Goal: Information Seeking & Learning: Learn about a topic

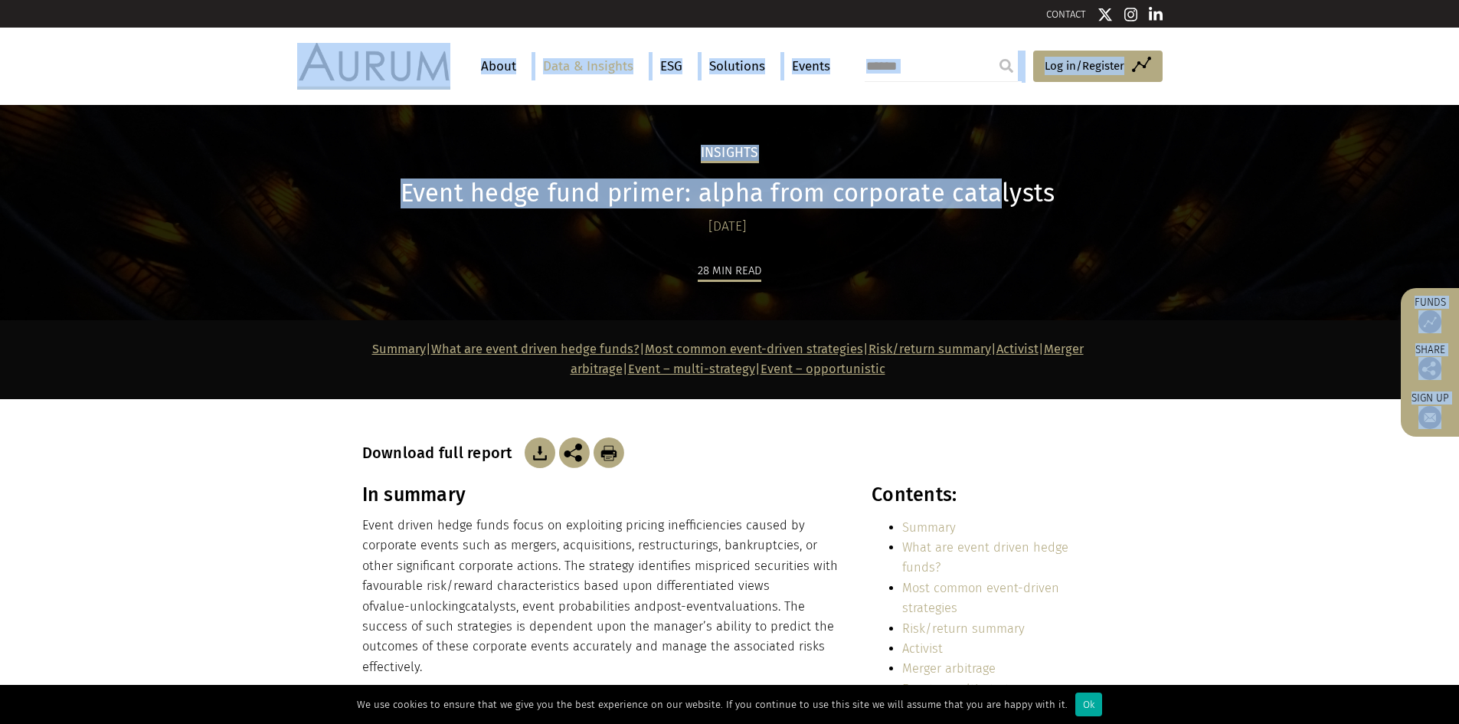
drag, startPoint x: 570, startPoint y: 73, endPoint x: 996, endPoint y: 203, distance: 445.3
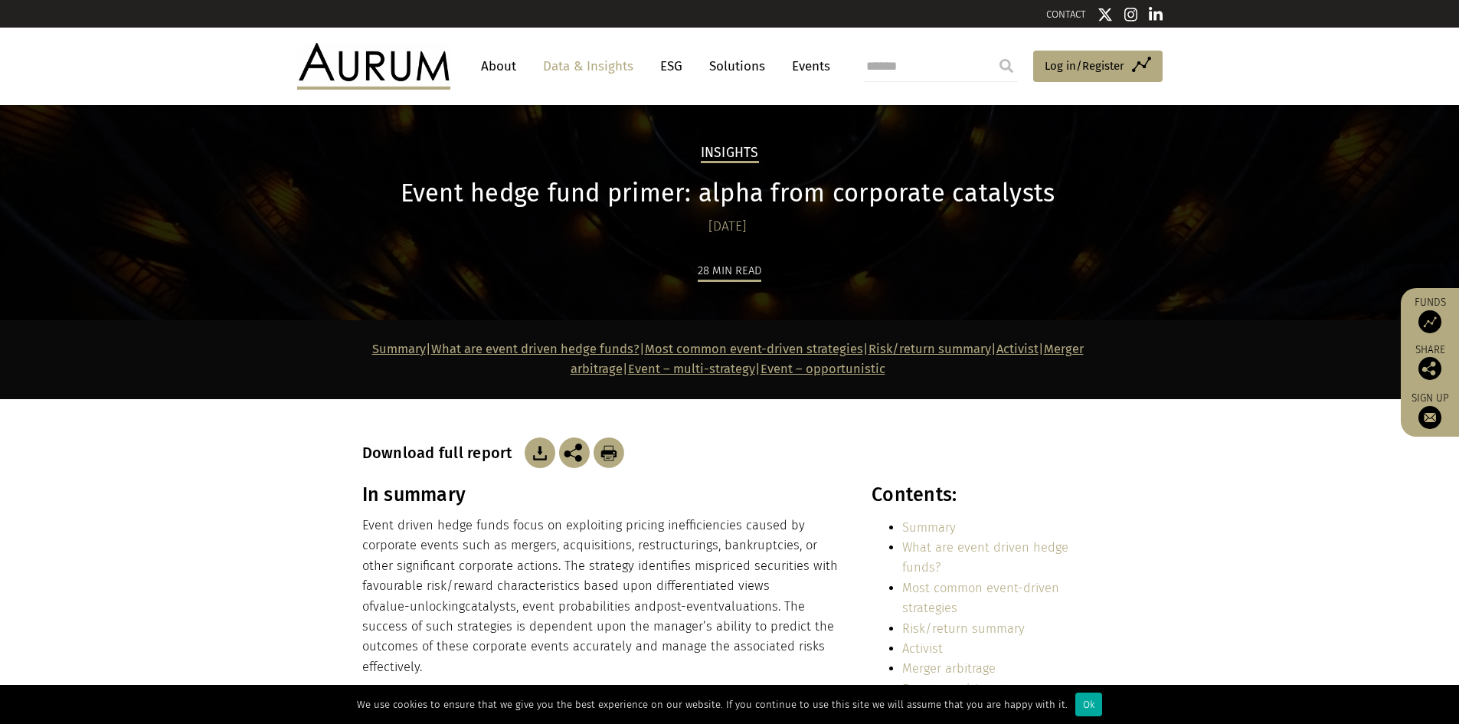
click at [1056, 286] on div "28 min read" at bounding box center [729, 290] width 735 height 60
drag, startPoint x: 312, startPoint y: 199, endPoint x: 1160, endPoint y: 198, distance: 847.9
click at [1160, 198] on div "Insights Event hedge fund primer: alpha from corporate catalysts [DATE] 28 min …" at bounding box center [729, 212] width 1459 height 215
click at [1159, 198] on div "Insights Event hedge fund primer: alpha from corporate catalysts [DATE] 28 min …" at bounding box center [729, 212] width 1459 height 215
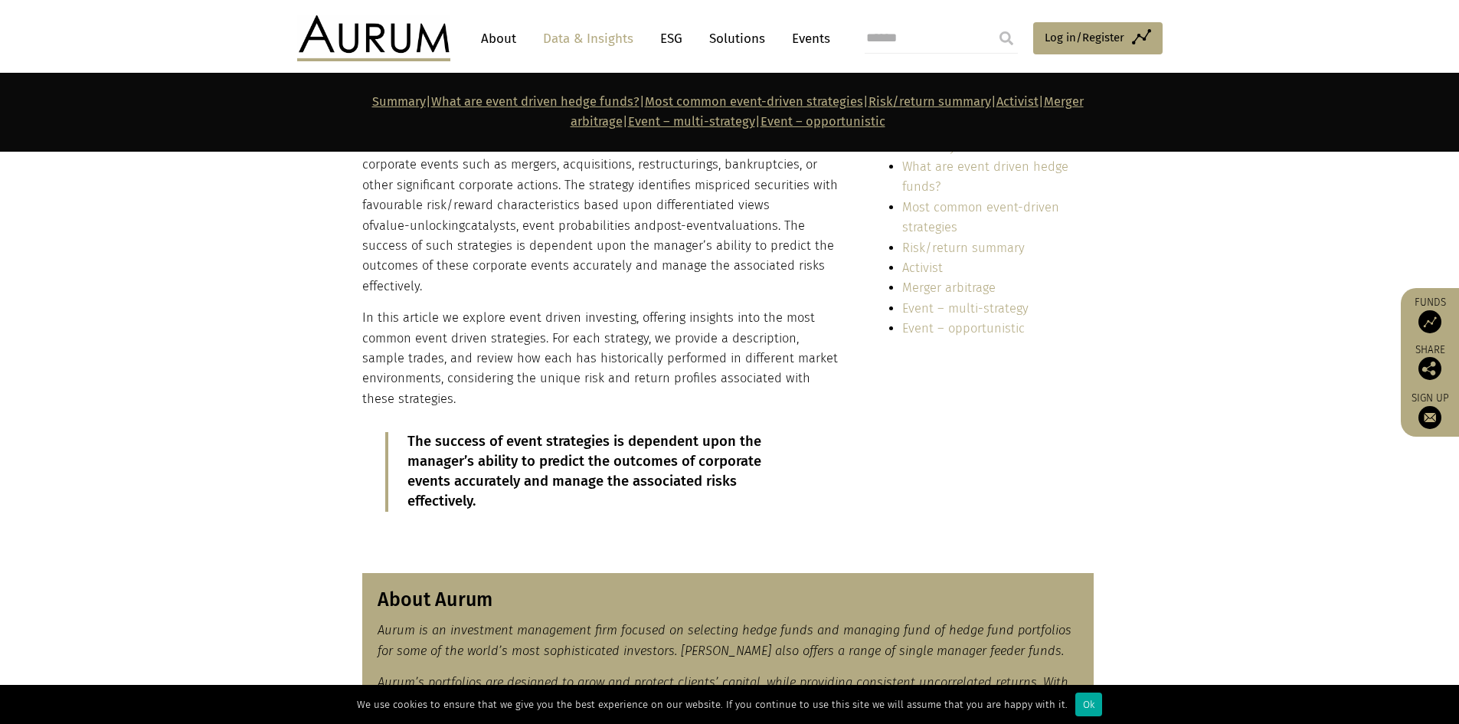
scroll to position [306, 0]
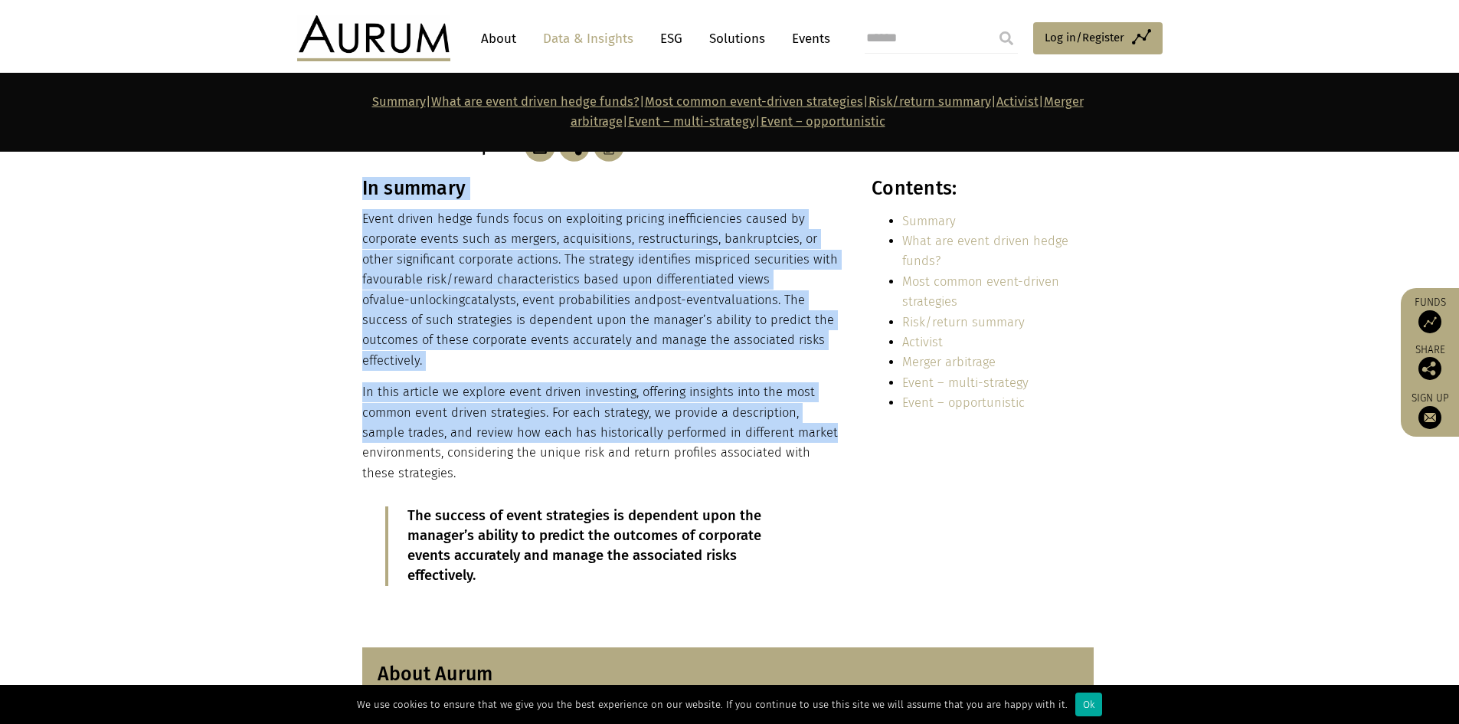
drag, startPoint x: 535, startPoint y: 224, endPoint x: 807, endPoint y: 437, distance: 345.2
click at [807, 437] on section "In summary Event driven hedge funds focus on exploiting pricing inefficiencies …" at bounding box center [729, 402] width 1459 height 451
drag, startPoint x: 807, startPoint y: 437, endPoint x: 763, endPoint y: 409, distance: 52.1
click at [806, 437] on p "In this article we explore event driven investing, offering insights into the m…" at bounding box center [600, 432] width 476 height 101
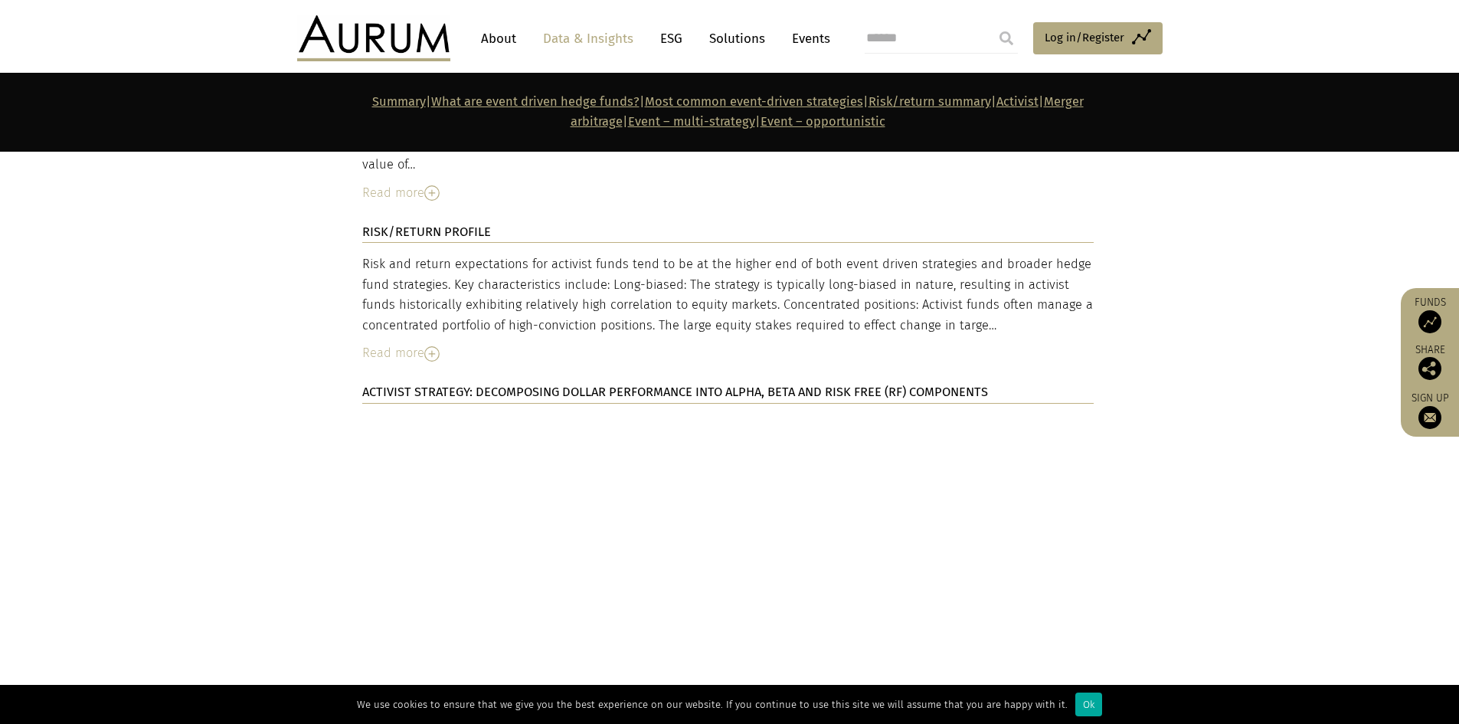
scroll to position [3983, 0]
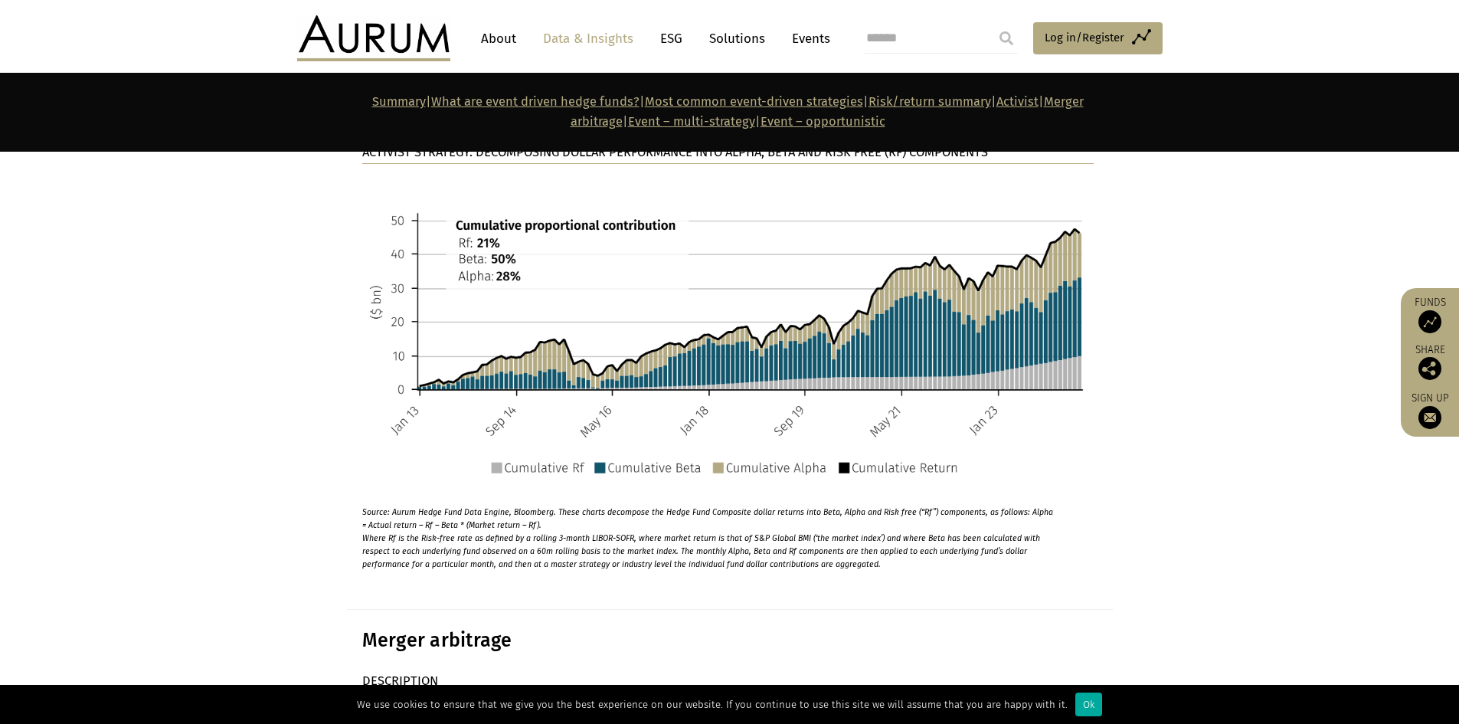
click at [790, 38] on link "Events" at bounding box center [807, 39] width 46 height 28
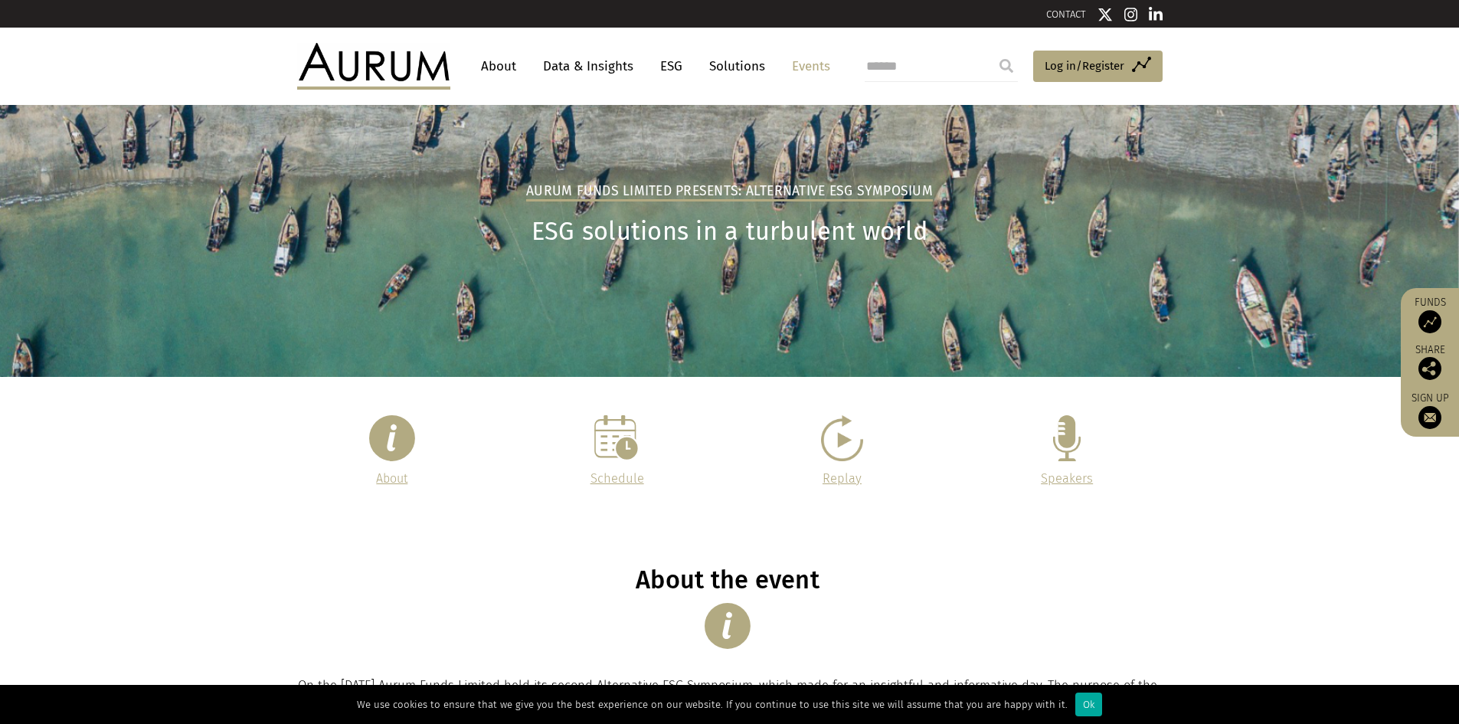
click at [578, 64] on link "Data & Insights" at bounding box center [588, 66] width 106 height 28
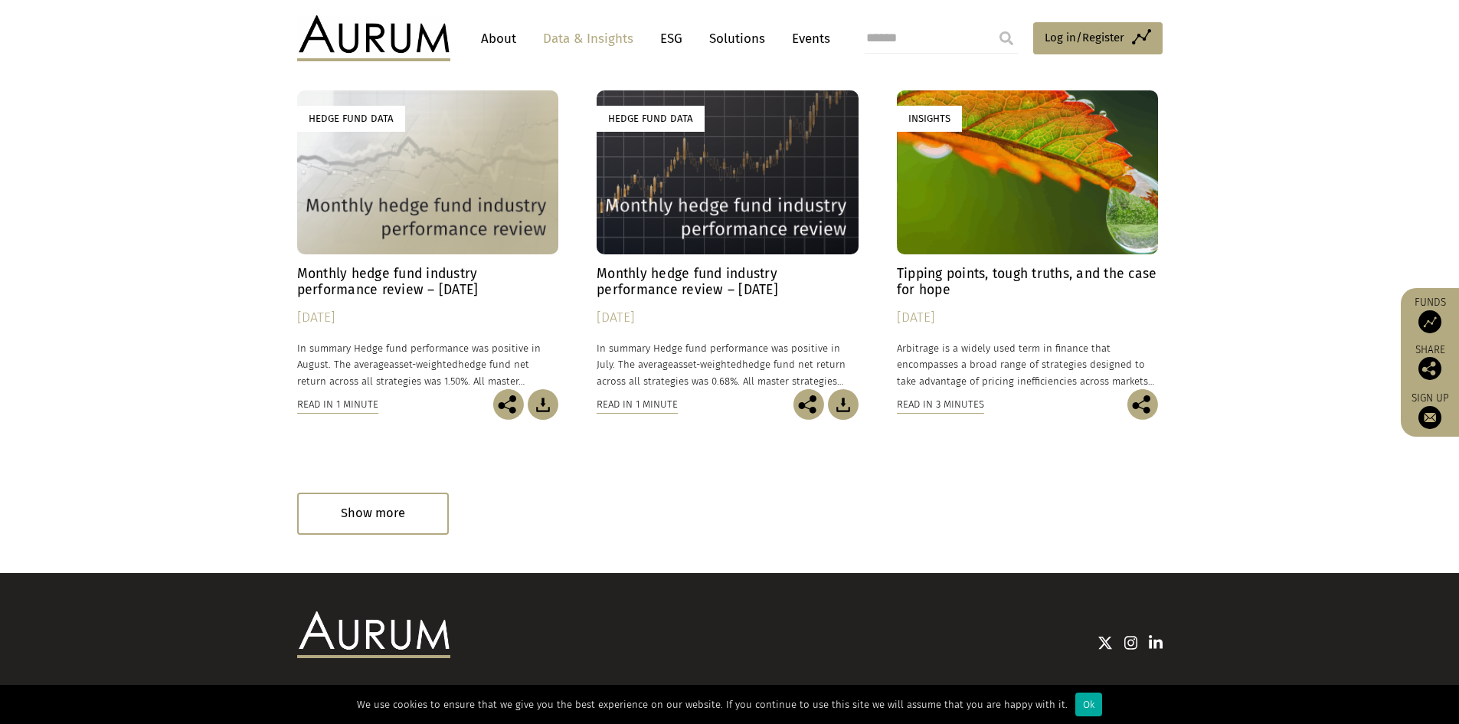
scroll to position [843, 0]
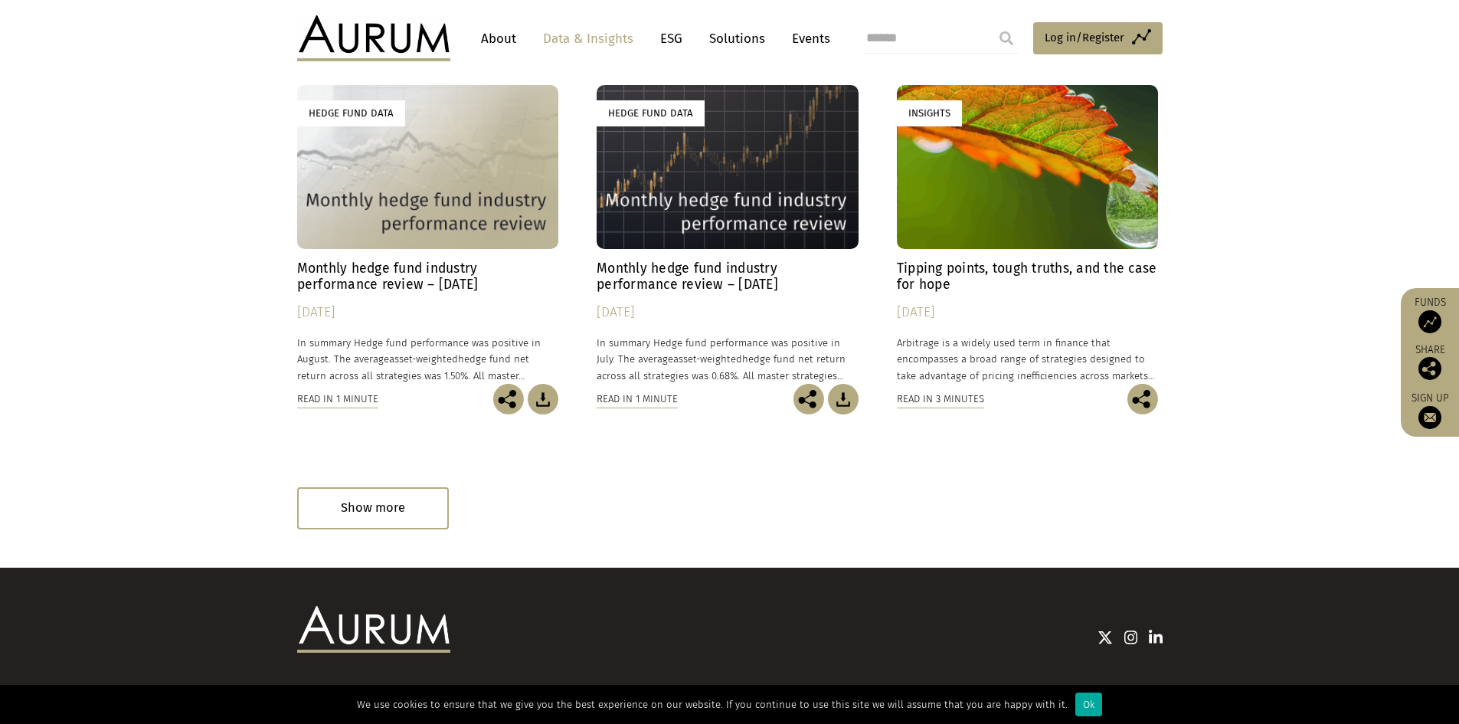
click at [359, 273] on h4 "Monthly hedge fund industry performance review – [DATE]" at bounding box center [428, 276] width 262 height 32
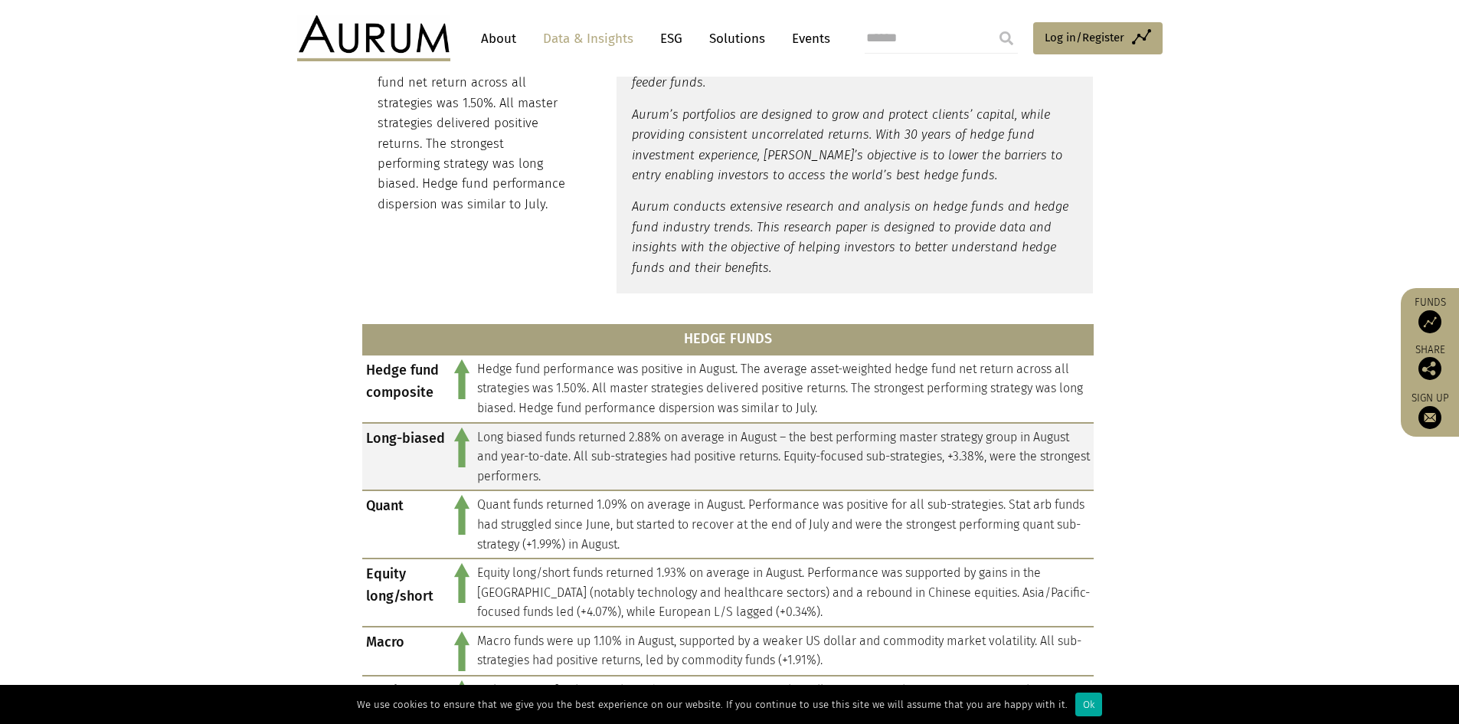
scroll to position [613, 0]
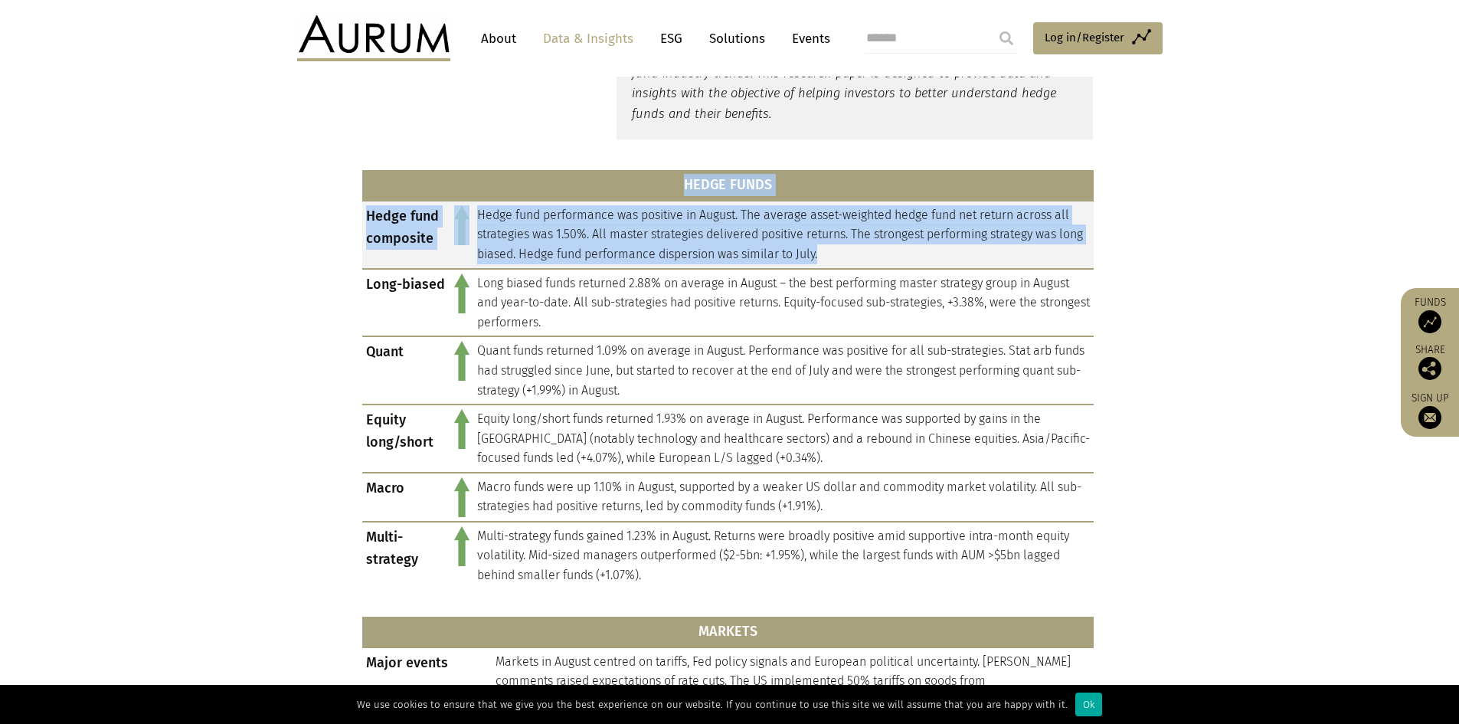
drag, startPoint x: 770, startPoint y: 233, endPoint x: 940, endPoint y: 250, distance: 170.9
click at [940, 250] on section "HEDGE FUNDS Hedge fund composite Hedge fund performance was positive in August.…" at bounding box center [729, 669] width 1459 height 1021
click at [940, 250] on td "Hedge fund performance was positive in August. The average asset-weighted hedge…" at bounding box center [783, 235] width 620 height 68
drag, startPoint x: 689, startPoint y: 244, endPoint x: 463, endPoint y: 207, distance: 228.3
click at [463, 207] on tr "Hedge fund composite Hedge fund performance was positive in August. The average…" at bounding box center [727, 235] width 731 height 68
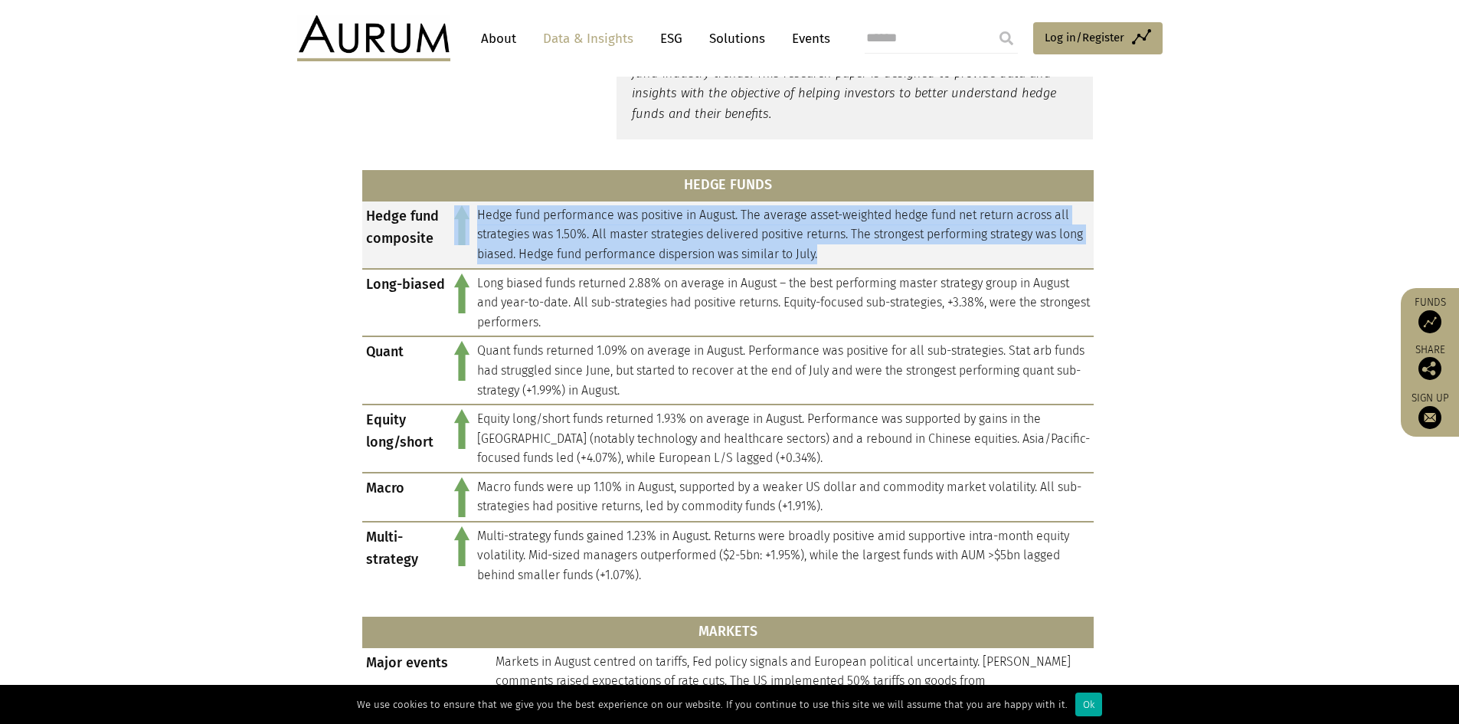
click at [463, 207] on img at bounding box center [461, 225] width 15 height 40
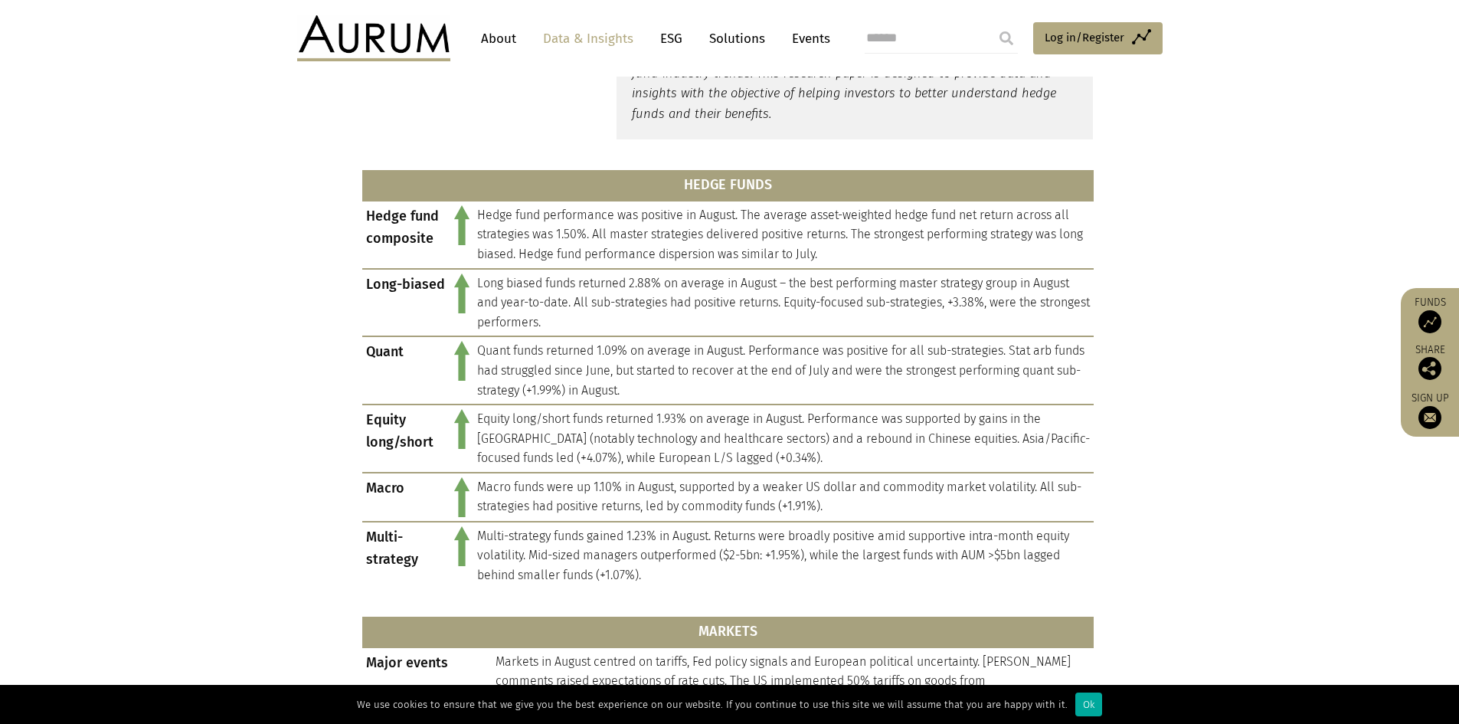
click at [507, 198] on th "HEDGE FUNDS" at bounding box center [727, 185] width 731 height 31
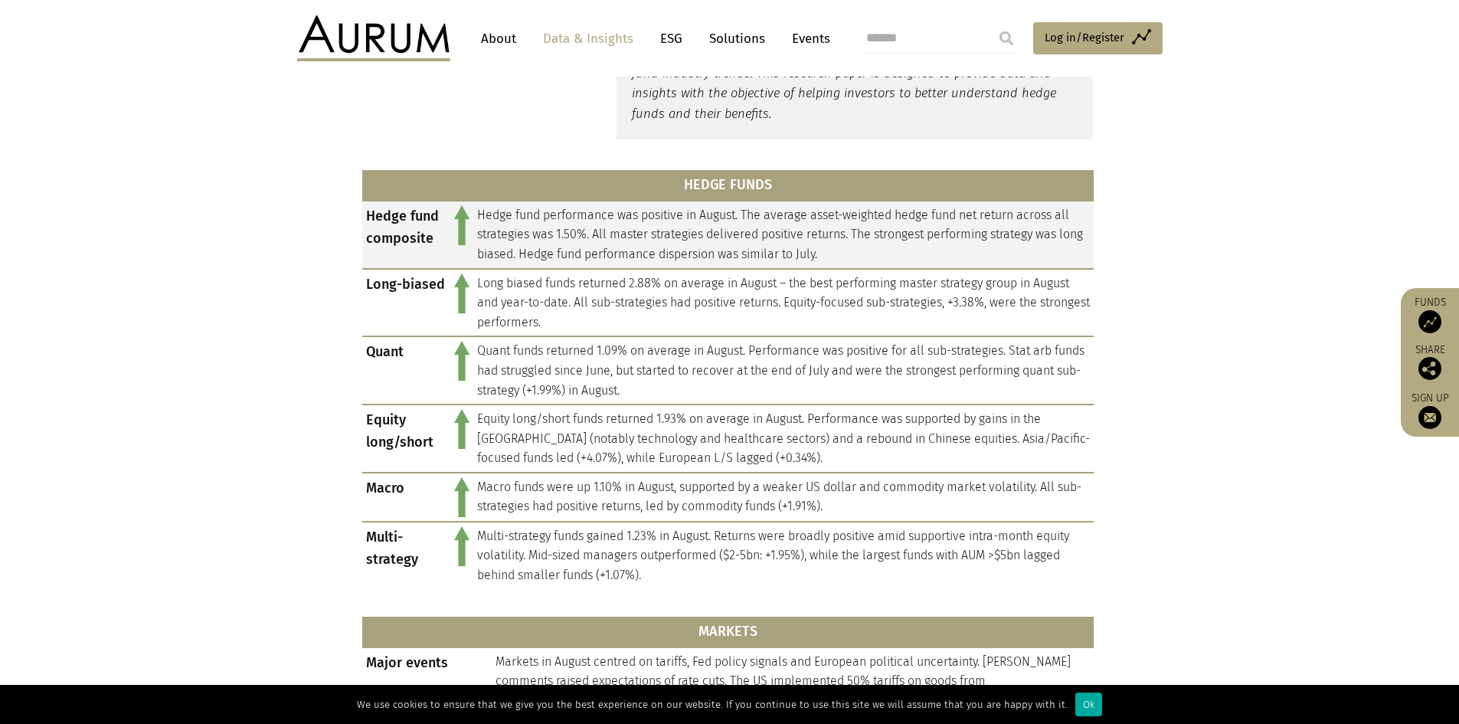
click at [854, 231] on td "Hedge fund performance was positive in August. The average asset-weighted hedge…" at bounding box center [783, 235] width 620 height 68
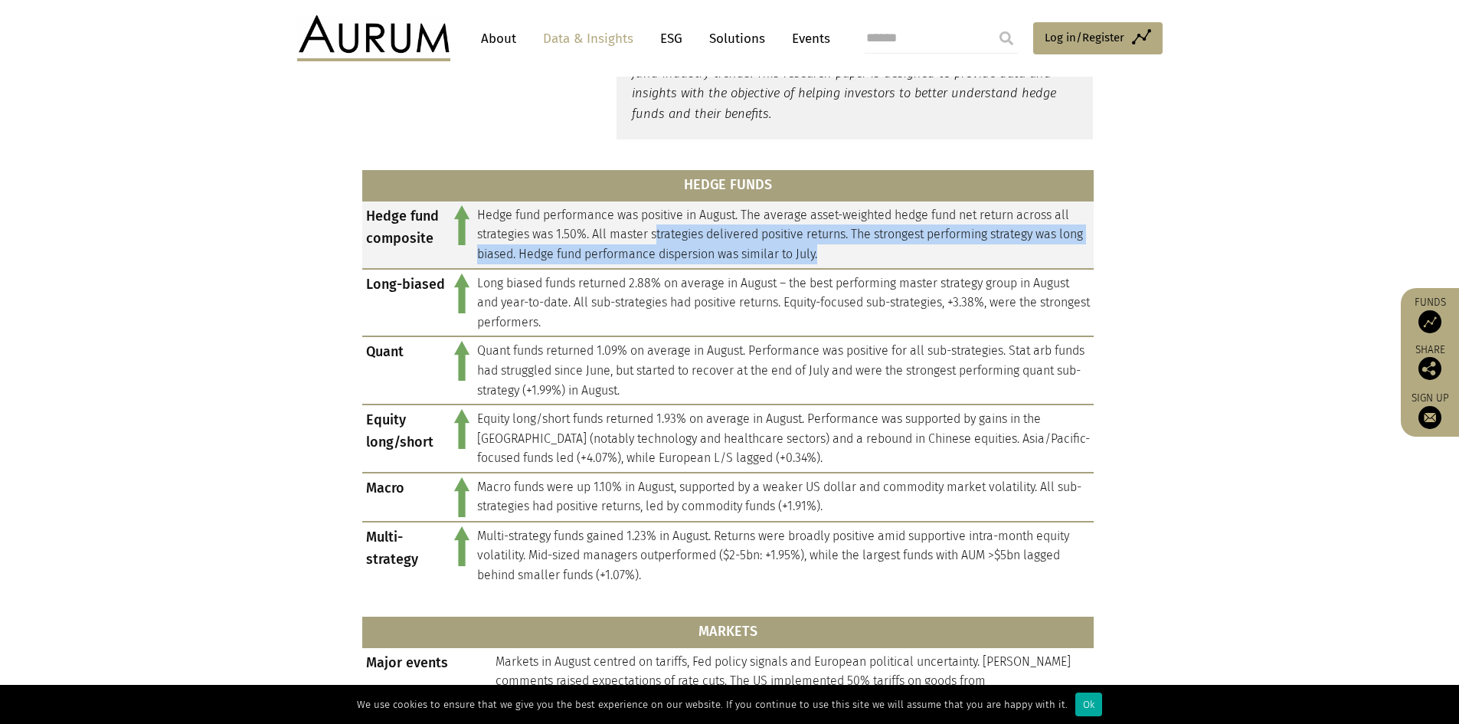
drag, startPoint x: 768, startPoint y: 243, endPoint x: 917, endPoint y: 253, distance: 148.9
click at [917, 253] on td "Hedge fund performance was positive in August. The average asset-weighted hedge…" at bounding box center [783, 235] width 620 height 68
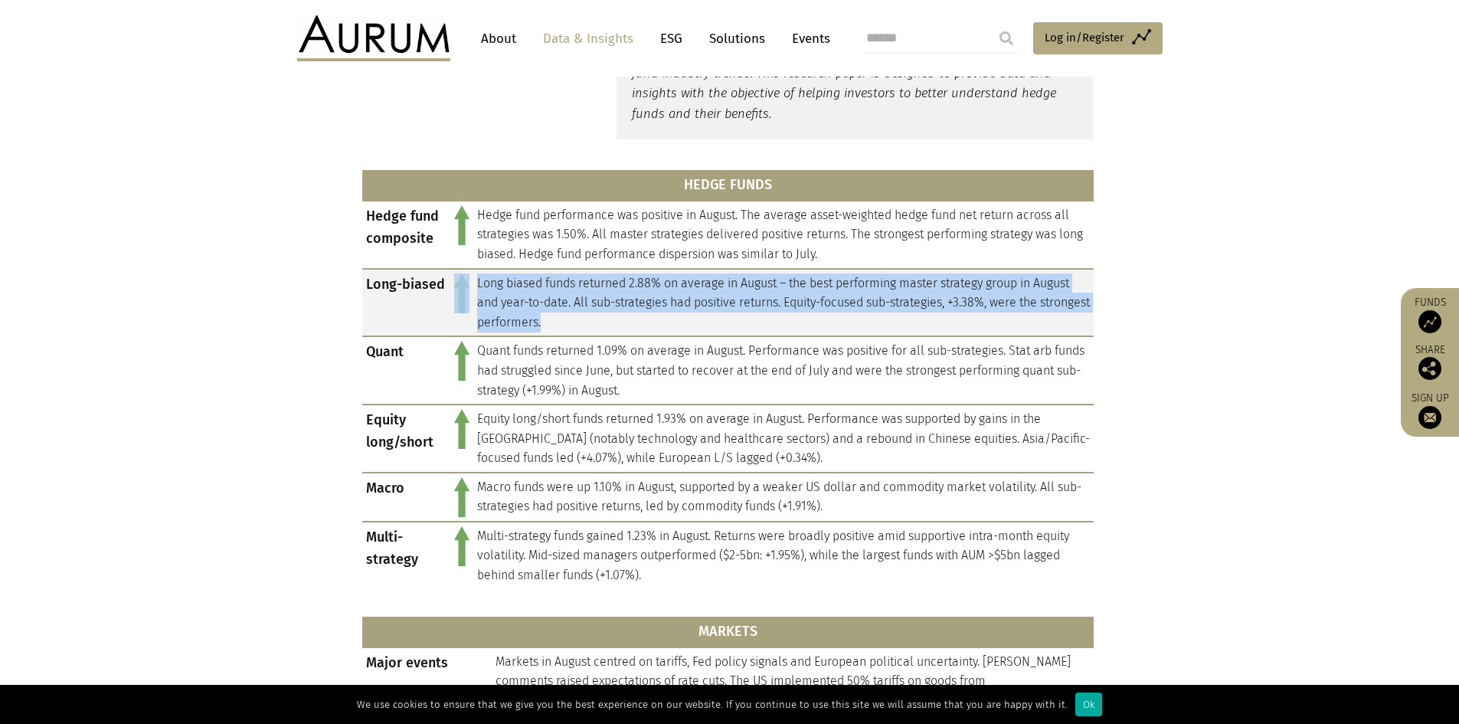
drag, startPoint x: 689, startPoint y: 323, endPoint x: 466, endPoint y: 286, distance: 225.3
click at [466, 286] on tr "Long-biased Long biased funds returned 2.88% on average in August – the best pe…" at bounding box center [727, 303] width 731 height 68
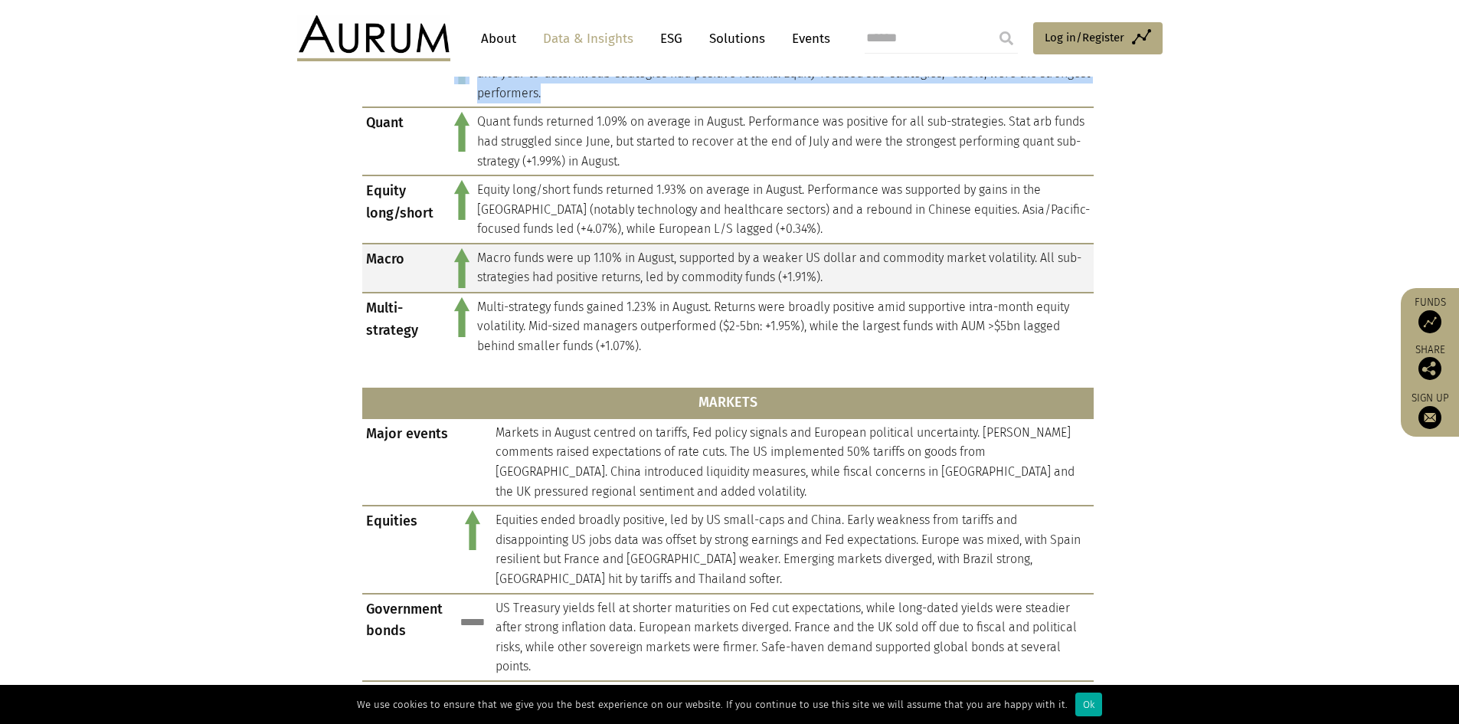
scroll to position [843, 0]
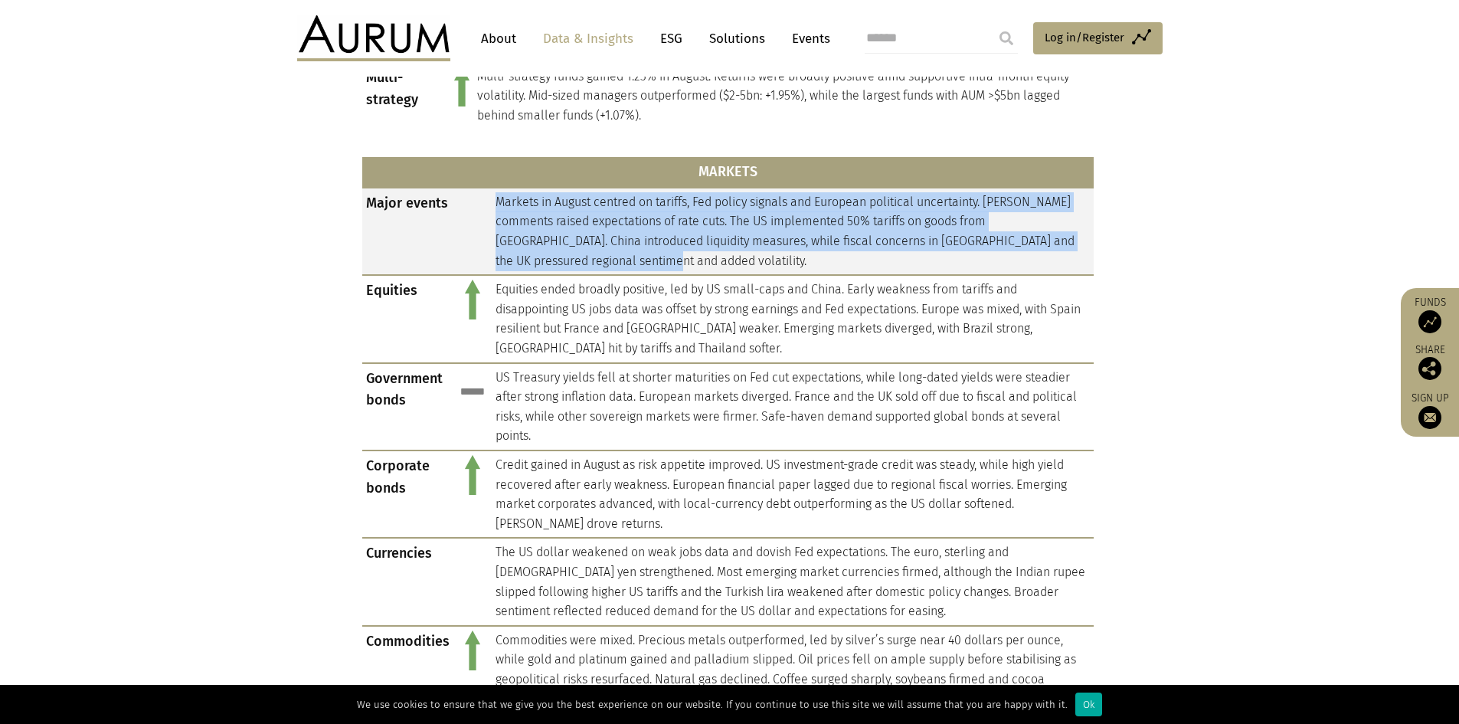
drag, startPoint x: 593, startPoint y: 192, endPoint x: 803, endPoint y: 257, distance: 219.7
click at [803, 257] on tr "Major events Markets in August centred on tariffs, Fed policy signals and Europ…" at bounding box center [727, 231] width 731 height 87
click at [803, 257] on td "Markets in August centred on tariffs, Fed policy signals and European political…" at bounding box center [793, 231] width 602 height 87
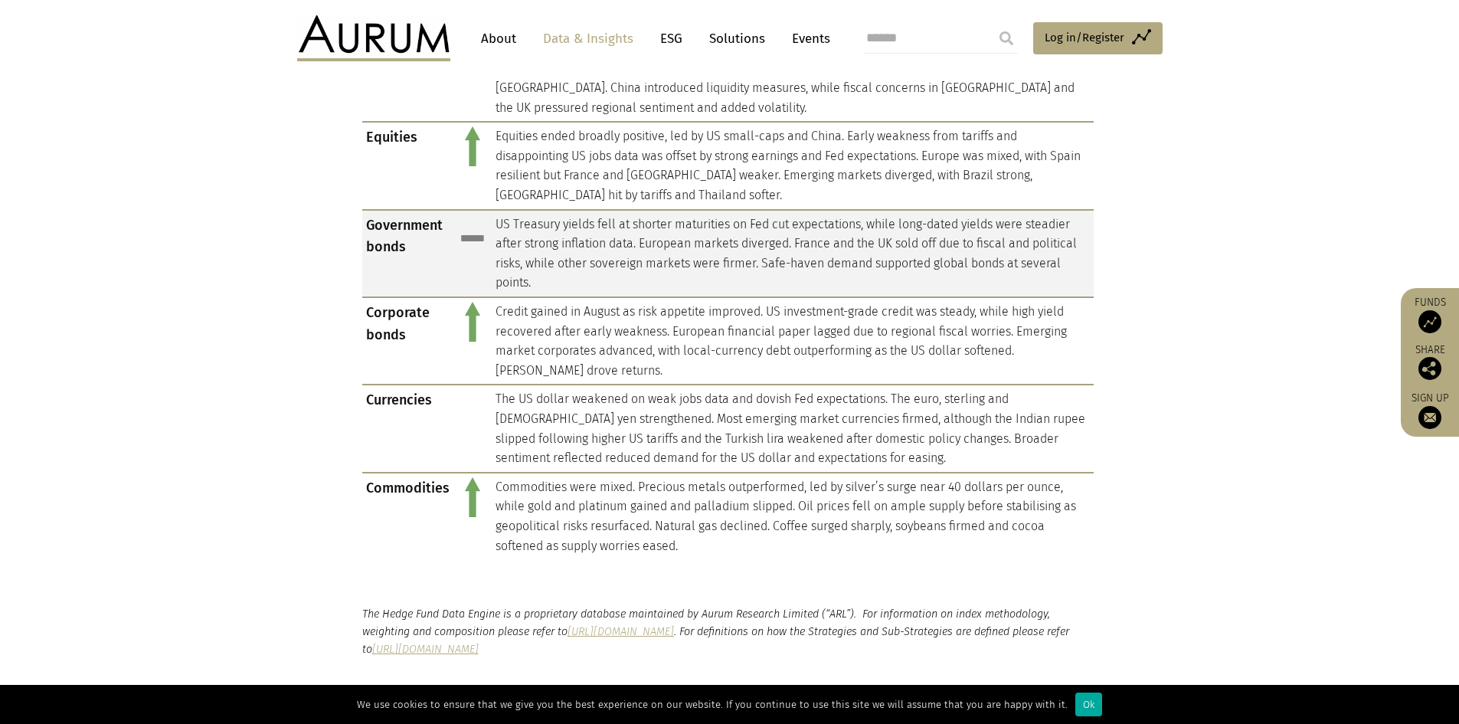
scroll to position [1302, 0]
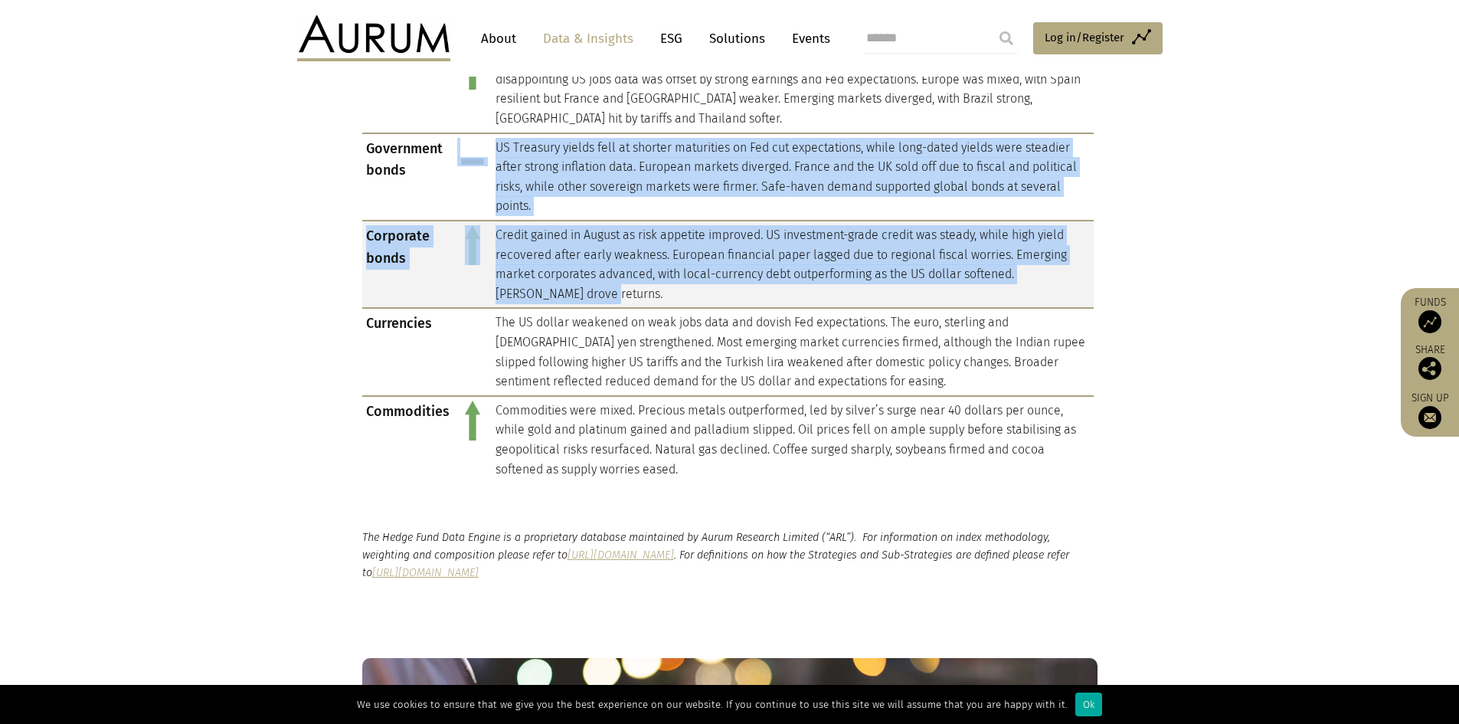
drag, startPoint x: 623, startPoint y: 197, endPoint x: 767, endPoint y: 285, distance: 168.8
click at [767, 285] on tbody "Major events Markets in August centred on tariffs, Fed policy signals and Europ…" at bounding box center [727, 220] width 731 height 525
click at [767, 285] on td "Credit gained in August as risk appetite improved. US investment-grade credit w…" at bounding box center [793, 264] width 602 height 87
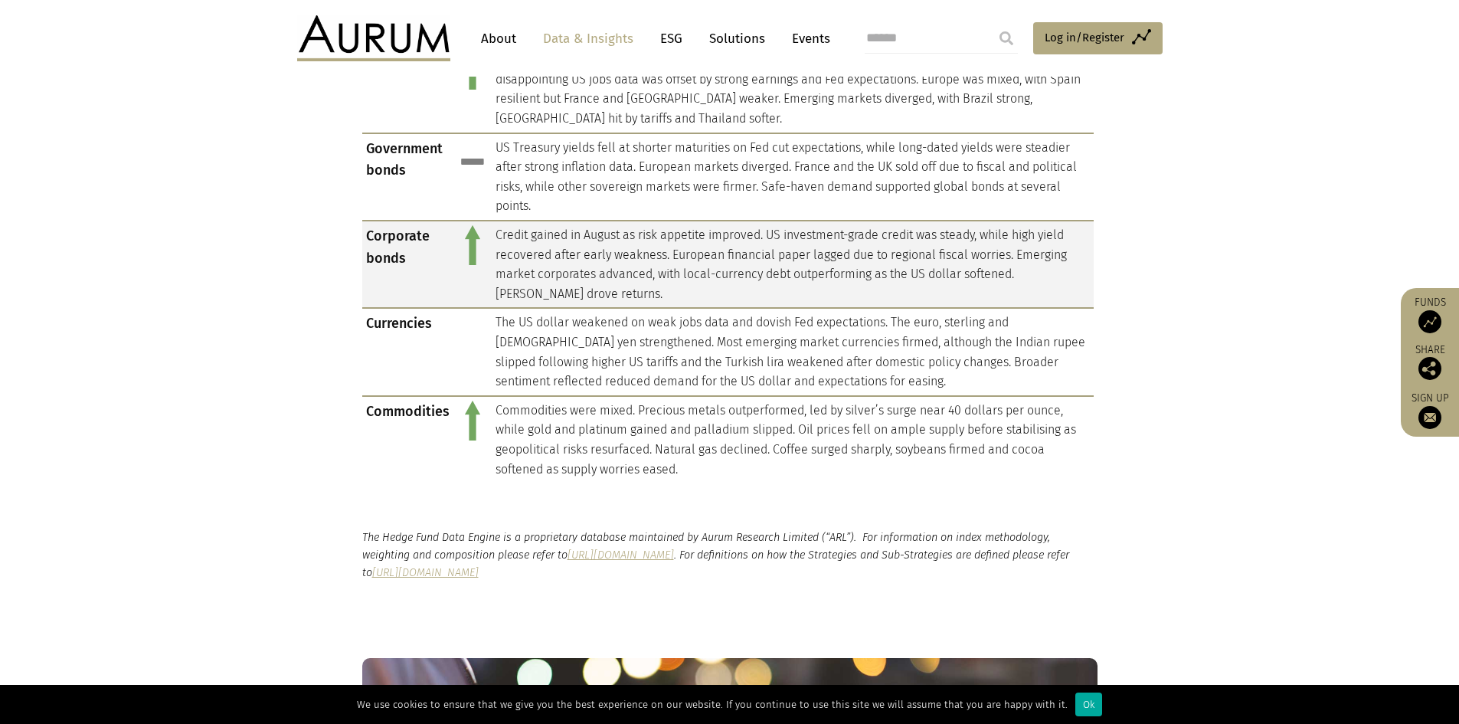
scroll to position [1532, 0]
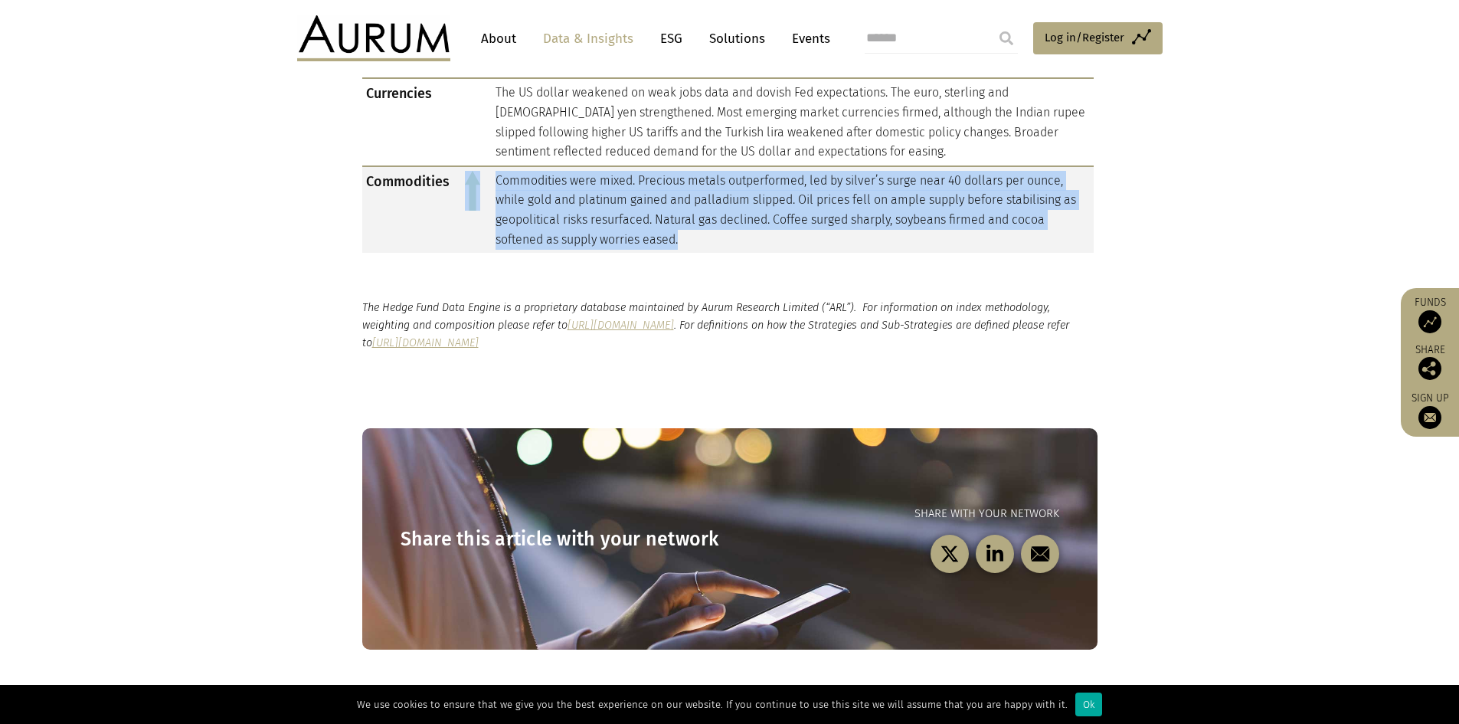
drag, startPoint x: 479, startPoint y: 167, endPoint x: 825, endPoint y: 231, distance: 351.4
click at [825, 231] on tr "Commodities Commodities were mixed. Precious metals outperformed, led by silver…" at bounding box center [727, 209] width 731 height 87
click at [825, 231] on td "Commodities were mixed. Precious metals outperformed, led by silver’s surge nea…" at bounding box center [793, 209] width 602 height 87
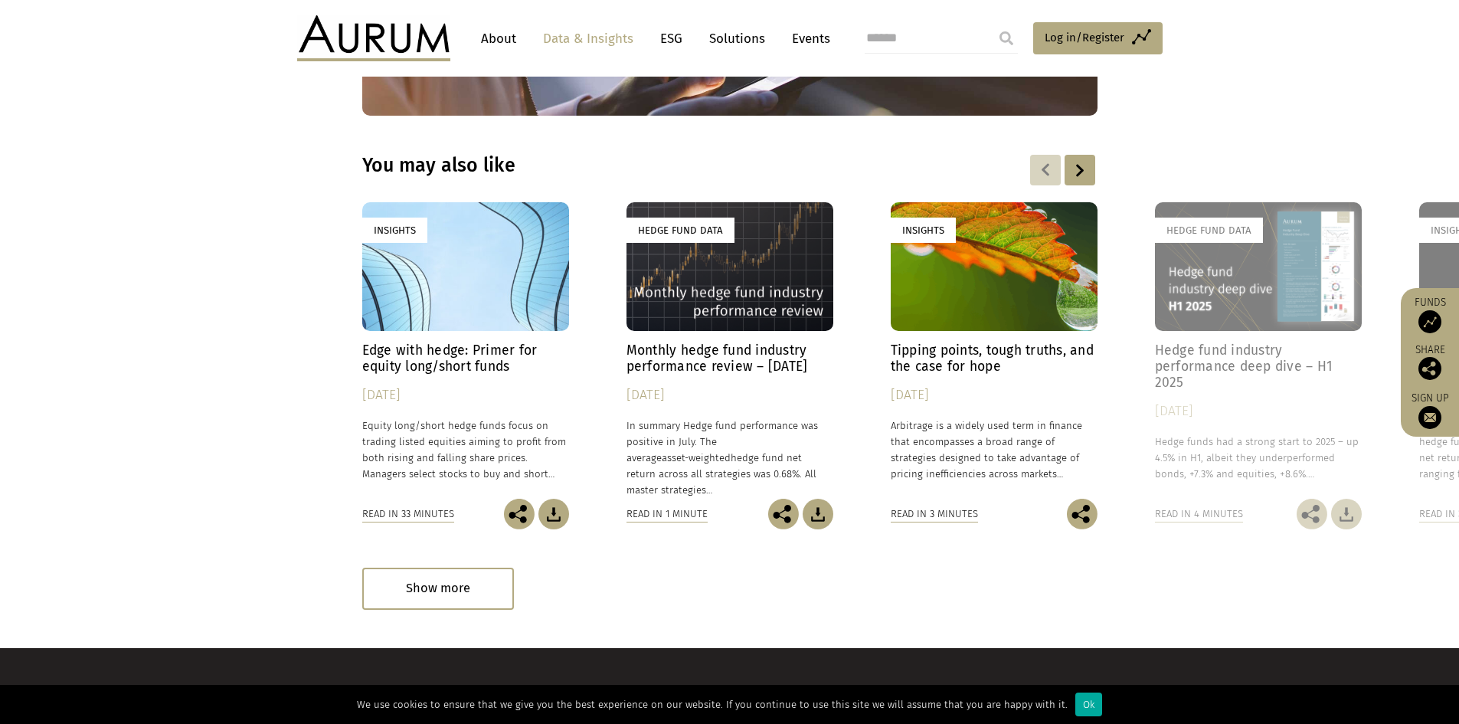
scroll to position [2068, 0]
